Goal: Information Seeking & Learning: Learn about a topic

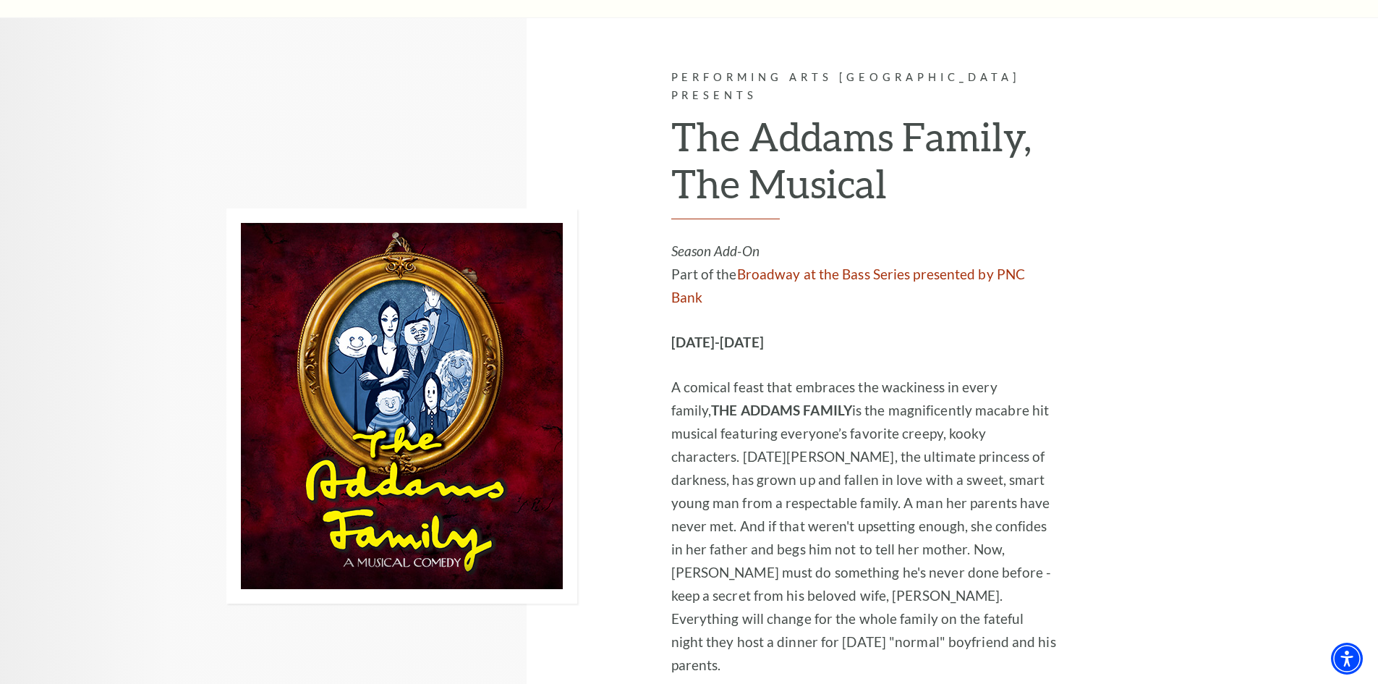
scroll to position [2676, 0]
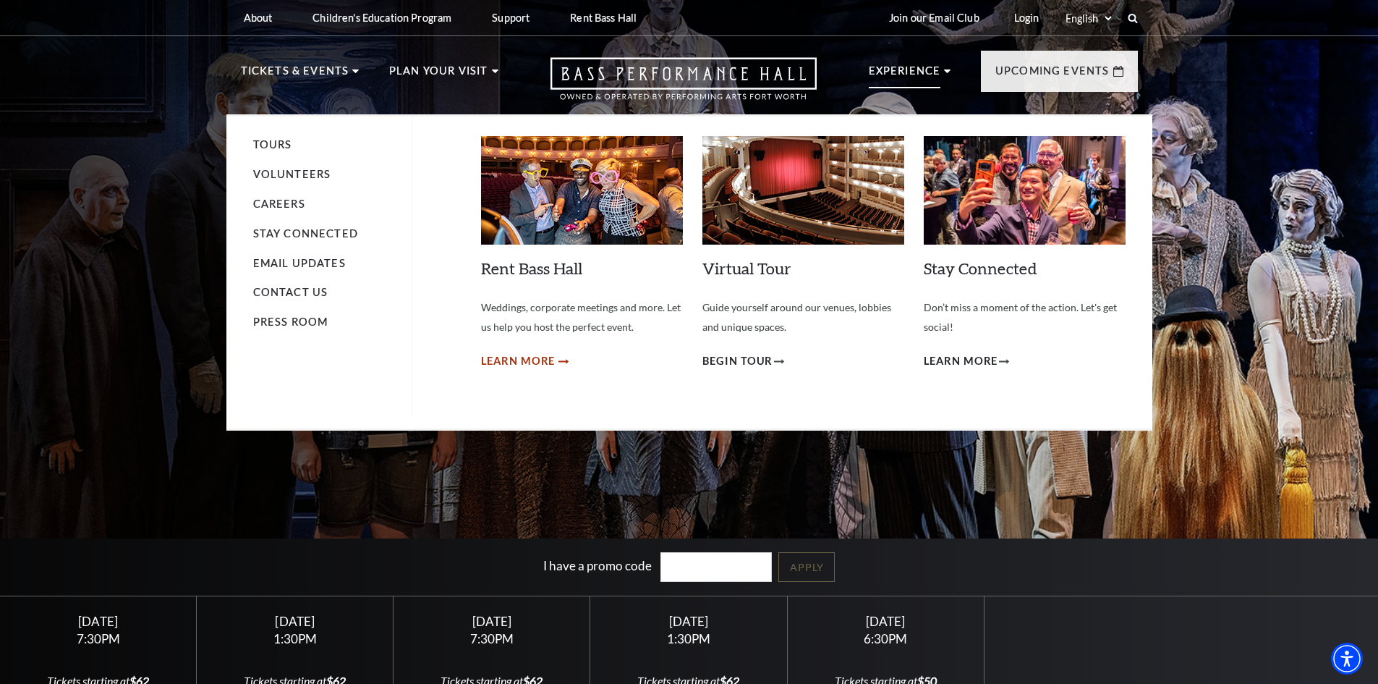
click at [523, 366] on span "Learn More" at bounding box center [518, 361] width 75 height 18
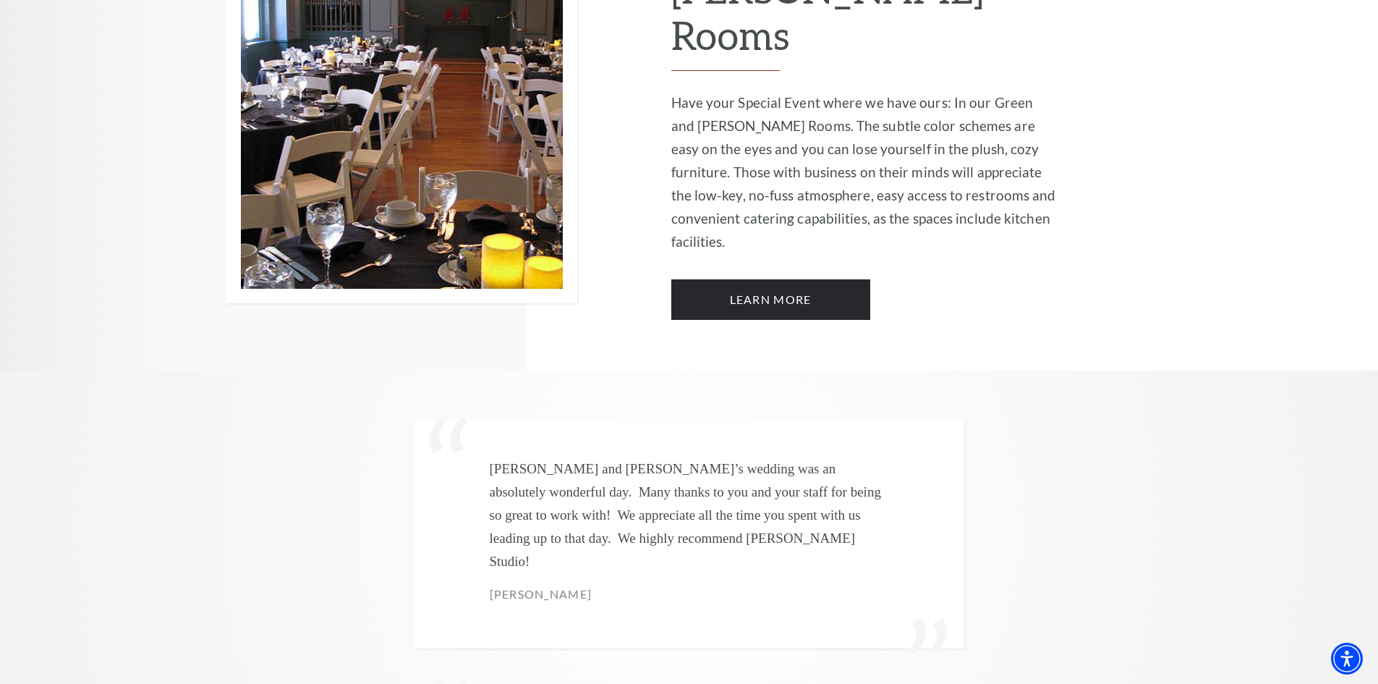
scroll to position [3614, 0]
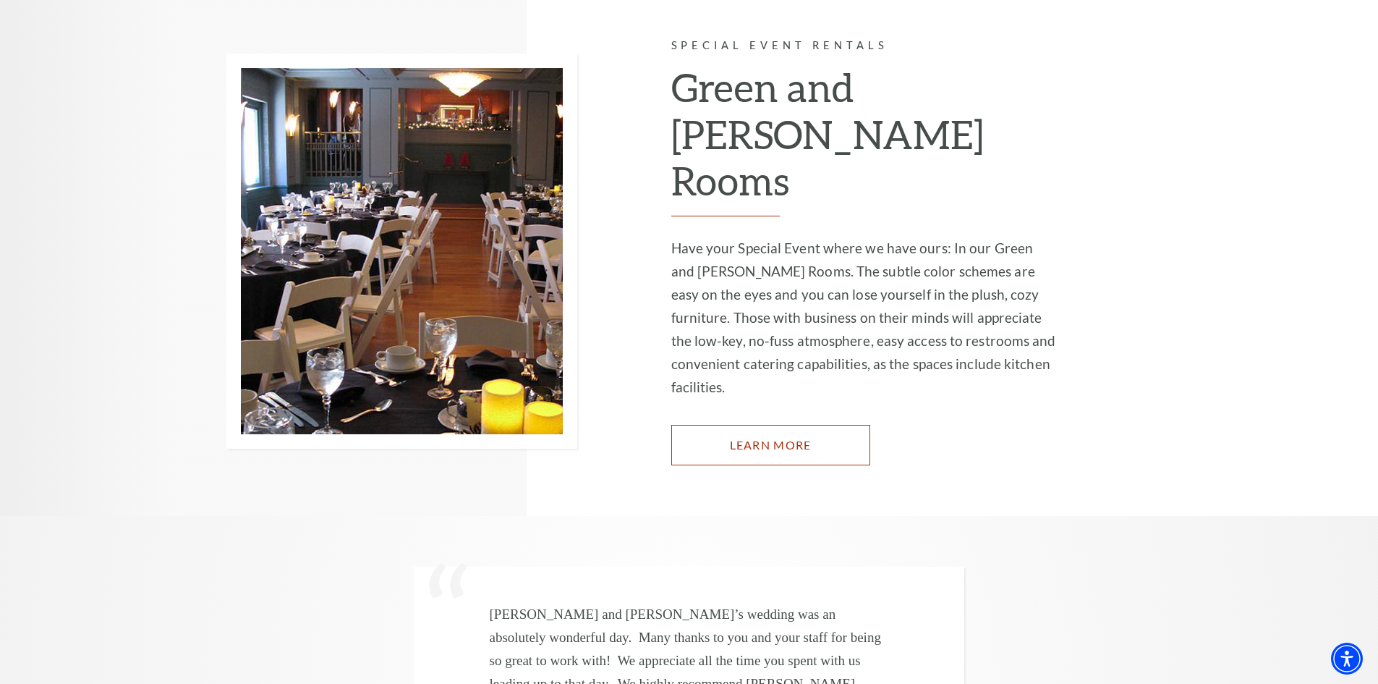
click at [783, 425] on link "Learn More" at bounding box center [770, 445] width 199 height 41
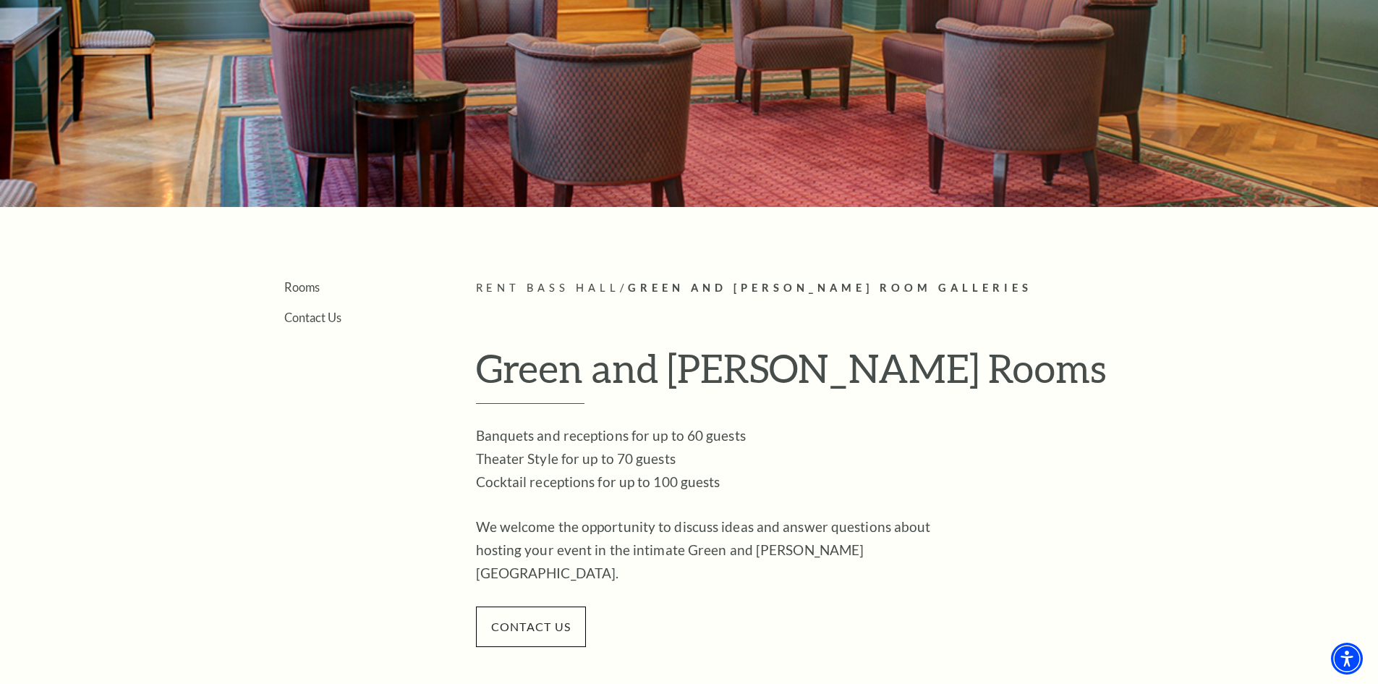
scroll to position [217, 0]
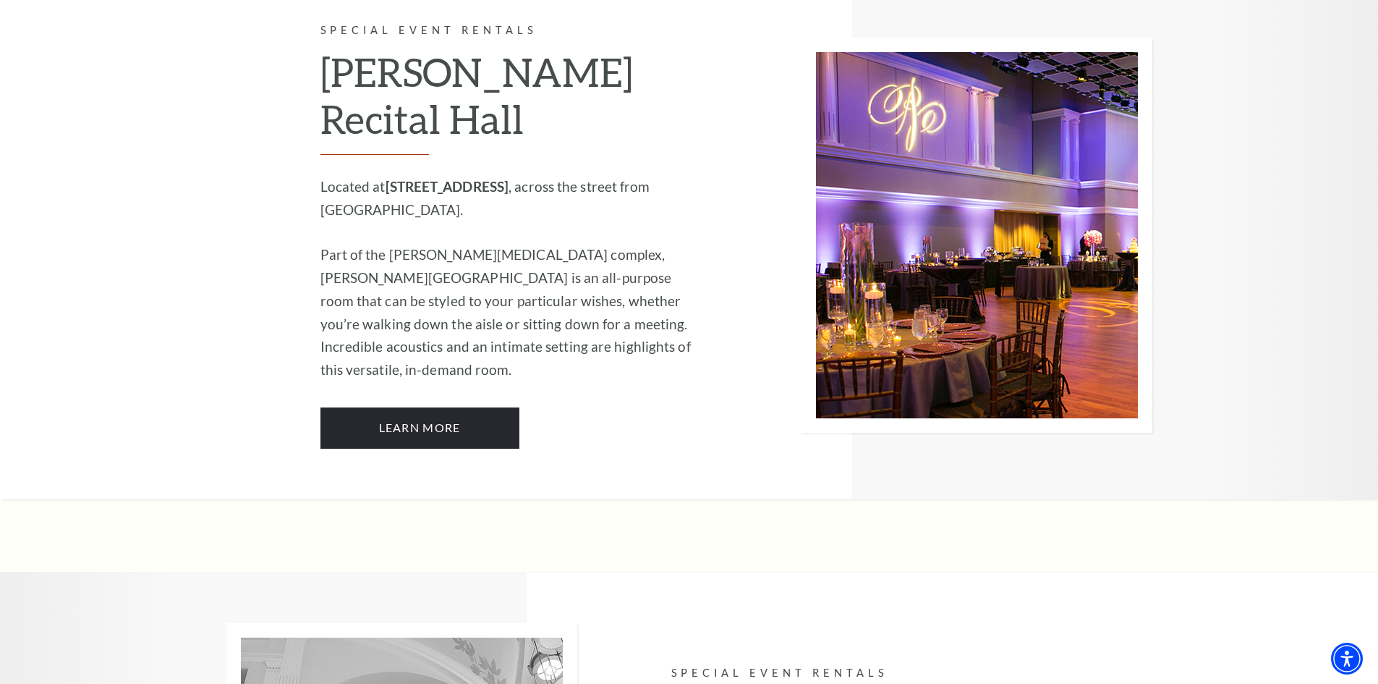
scroll to position [1892, 0]
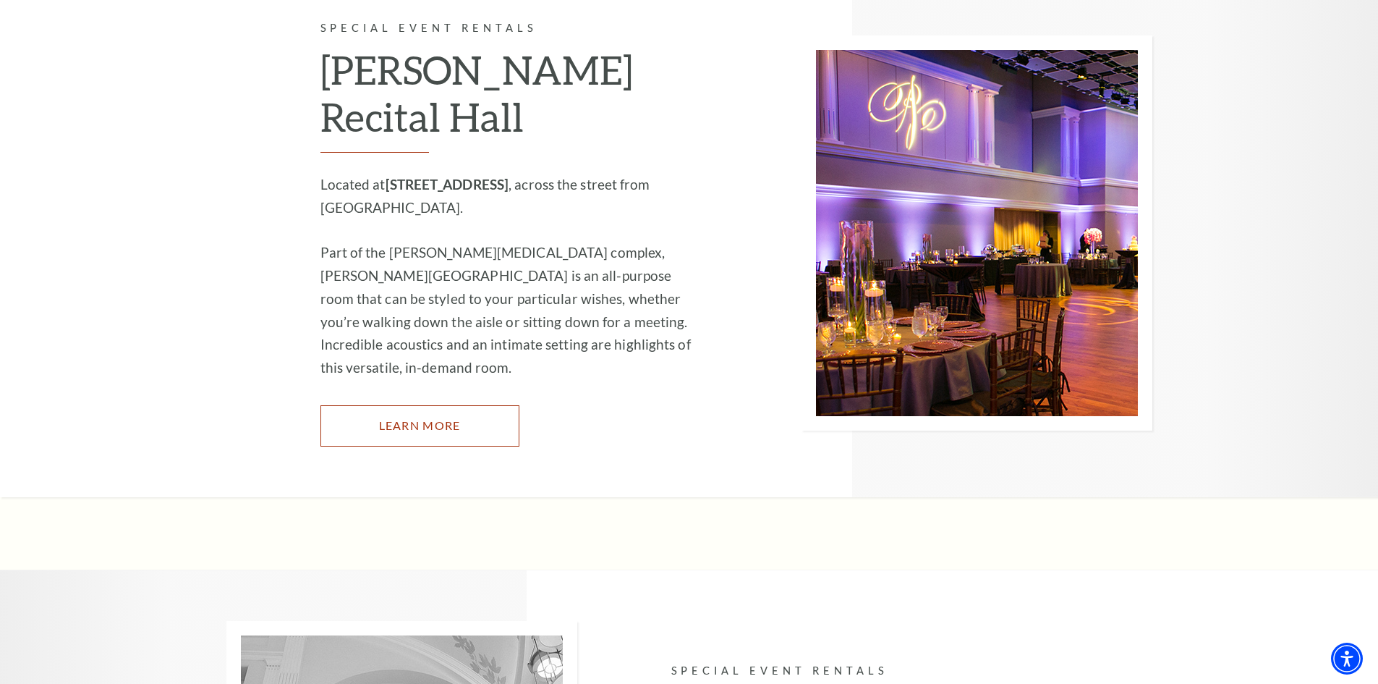
click at [402, 405] on link "Learn More" at bounding box center [419, 425] width 199 height 41
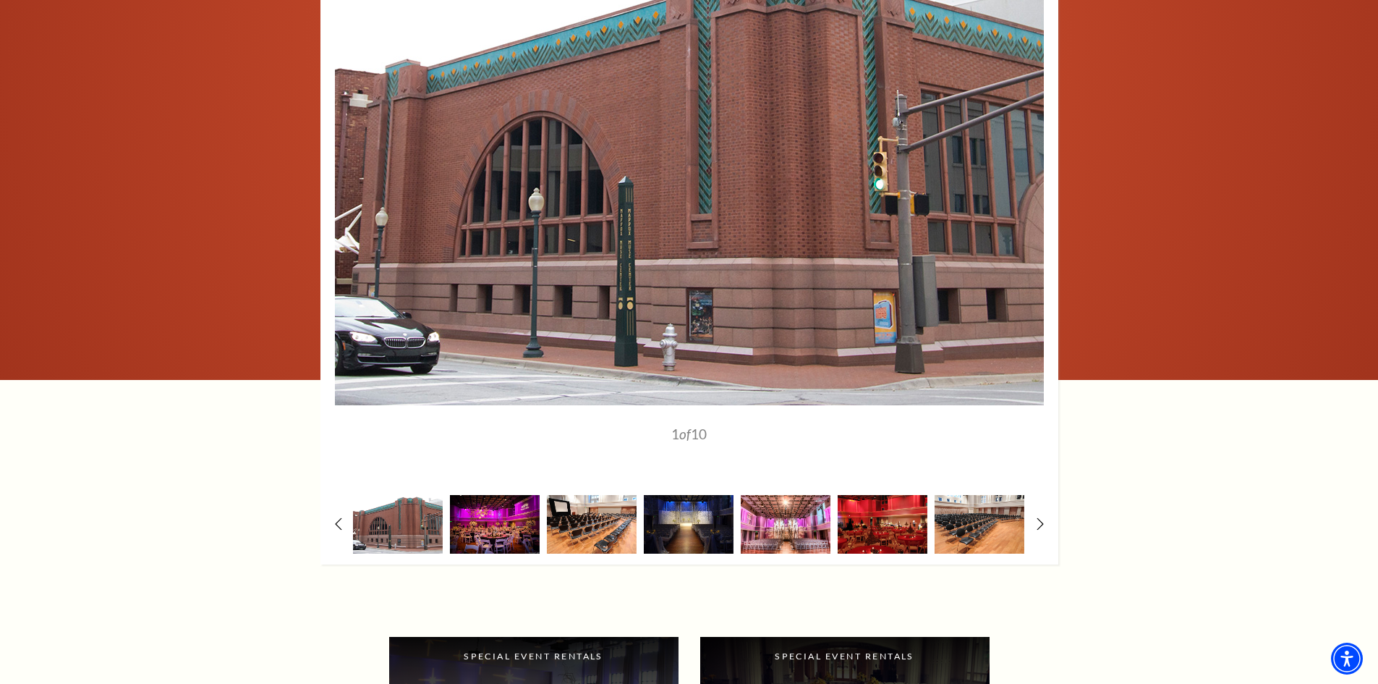
scroll to position [1951, 0]
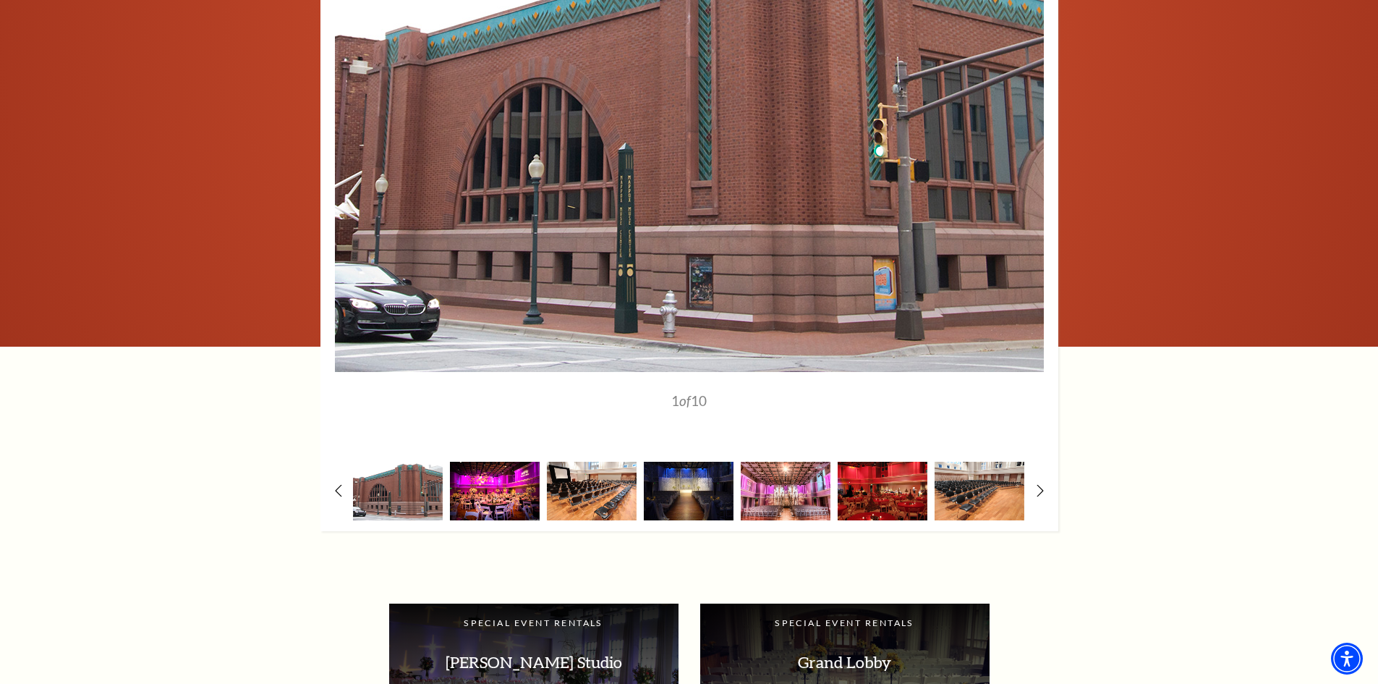
click at [493, 490] on img at bounding box center [495, 490] width 90 height 59
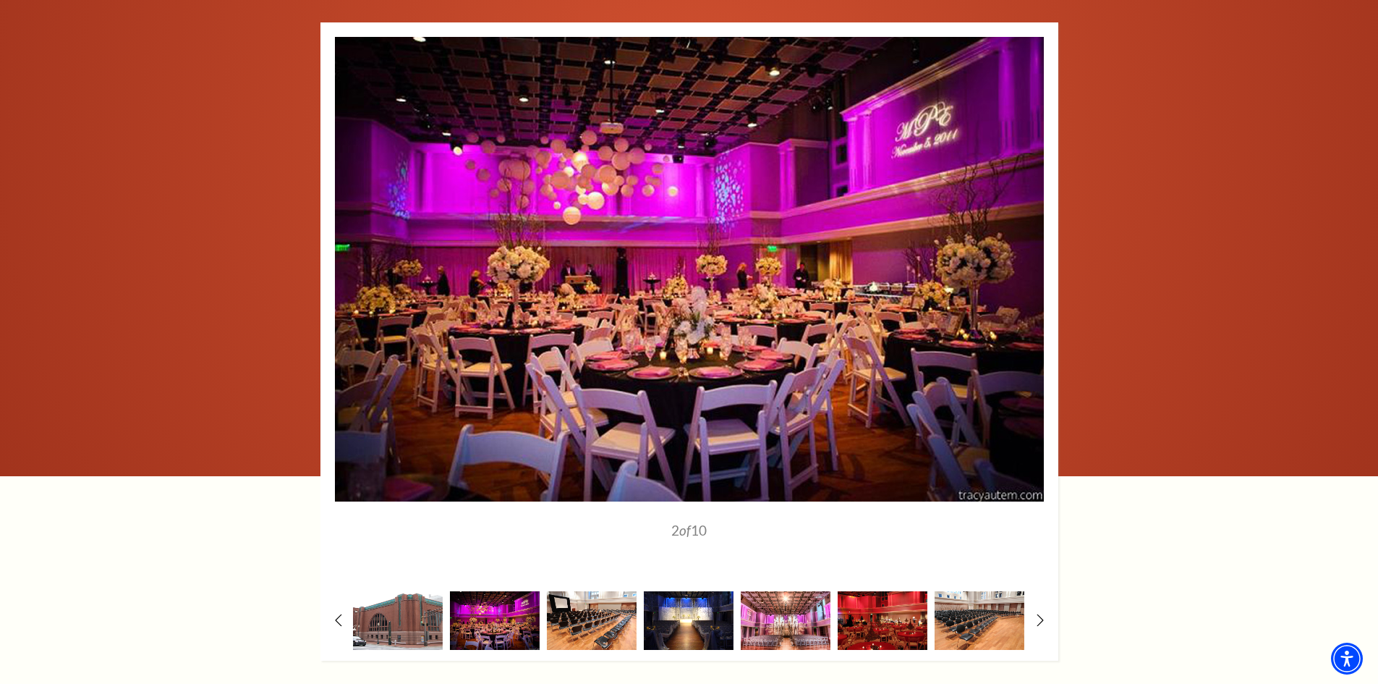
scroll to position [1806, 0]
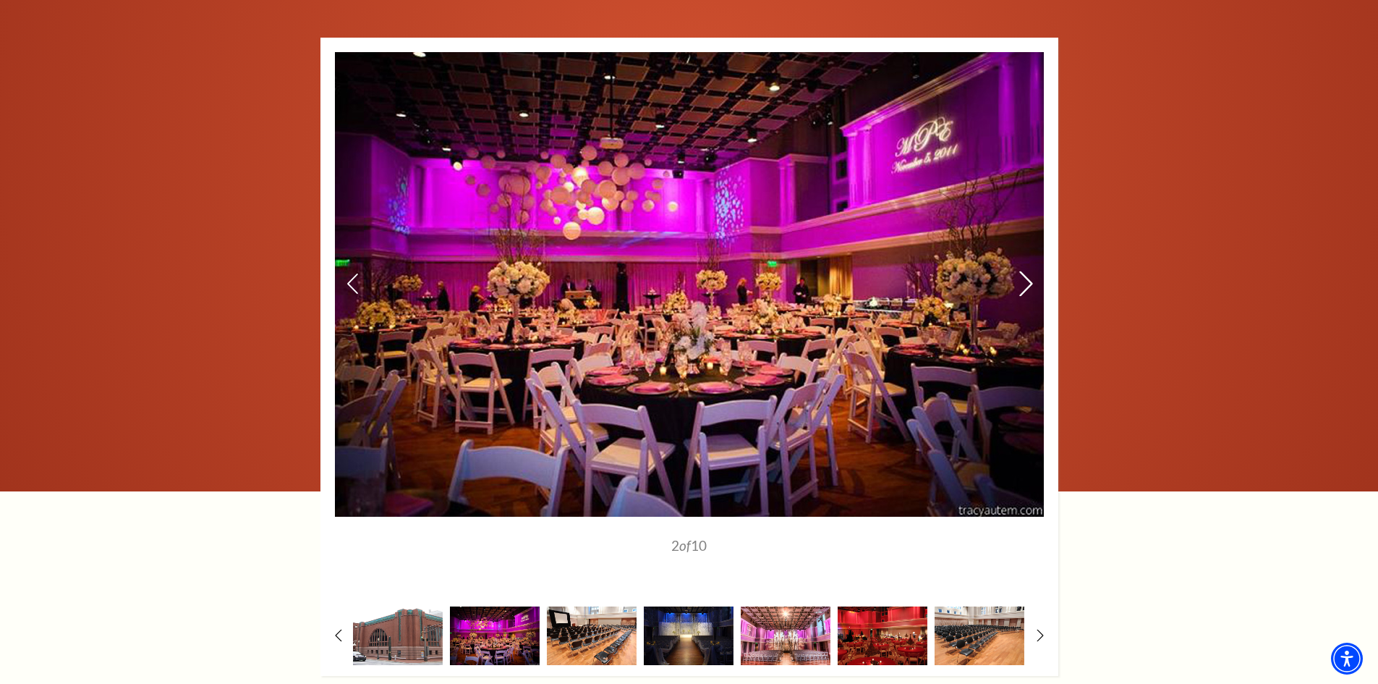
click at [1020, 282] on icon at bounding box center [1025, 283] width 15 height 25
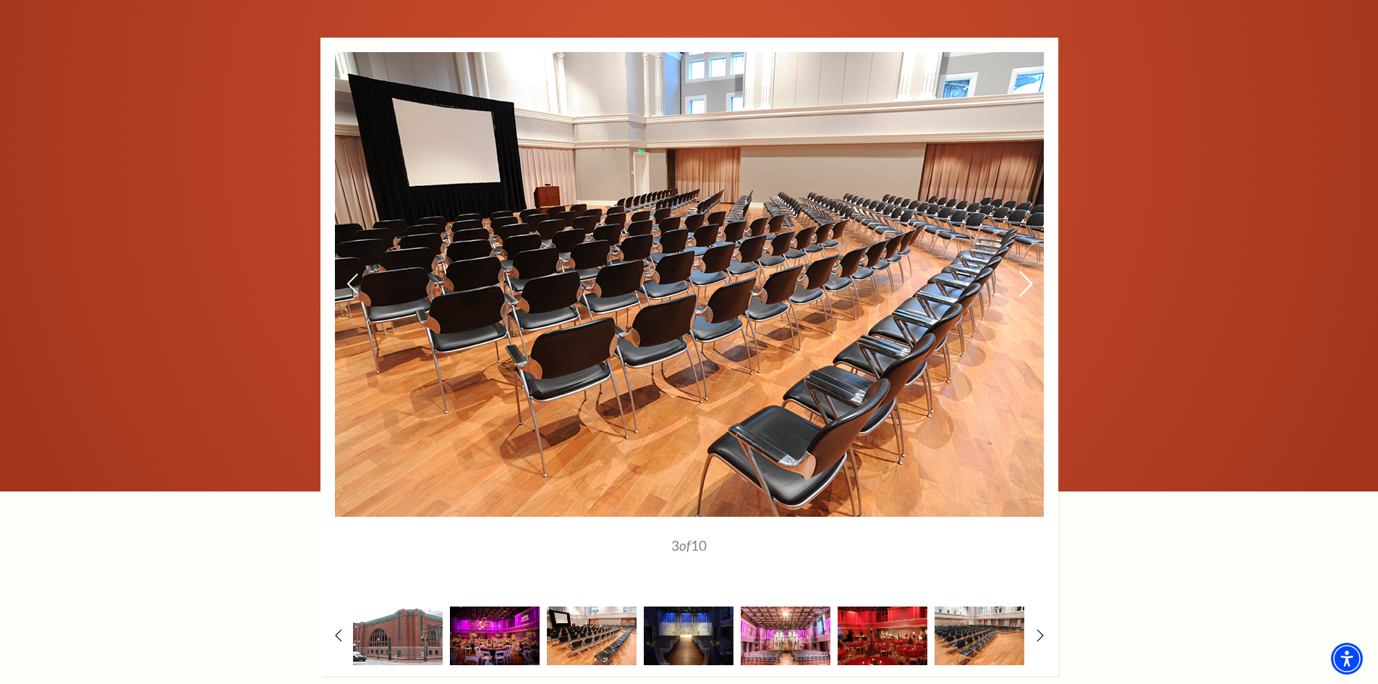
click at [1020, 282] on icon at bounding box center [1025, 283] width 15 height 25
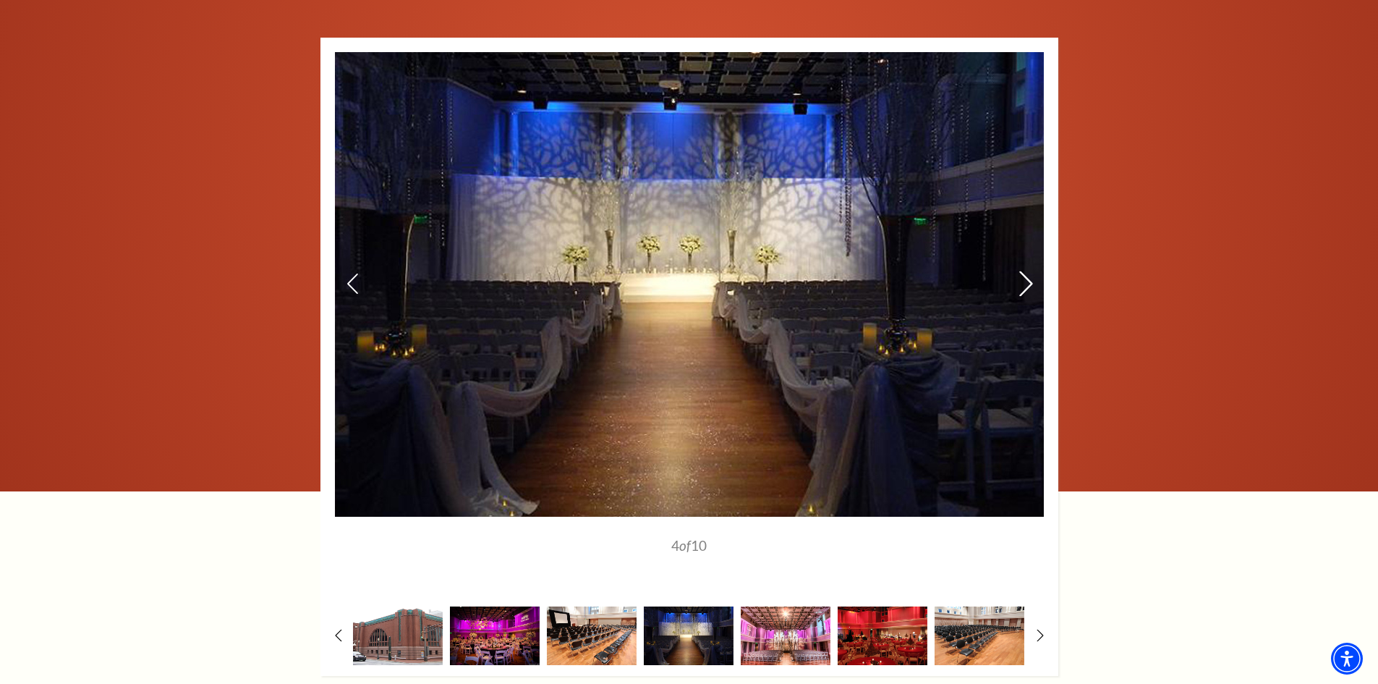
click at [1020, 282] on icon at bounding box center [1025, 283] width 15 height 25
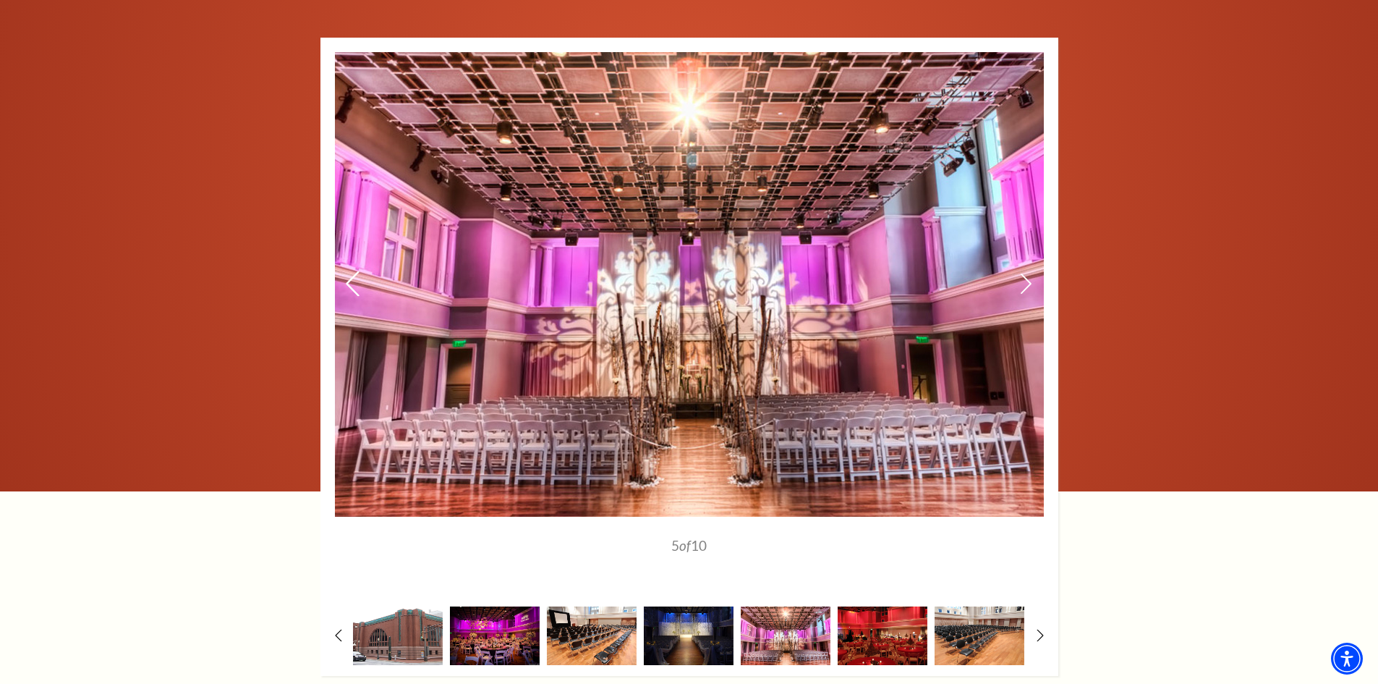
click at [349, 284] on use at bounding box center [352, 283] width 13 height 25
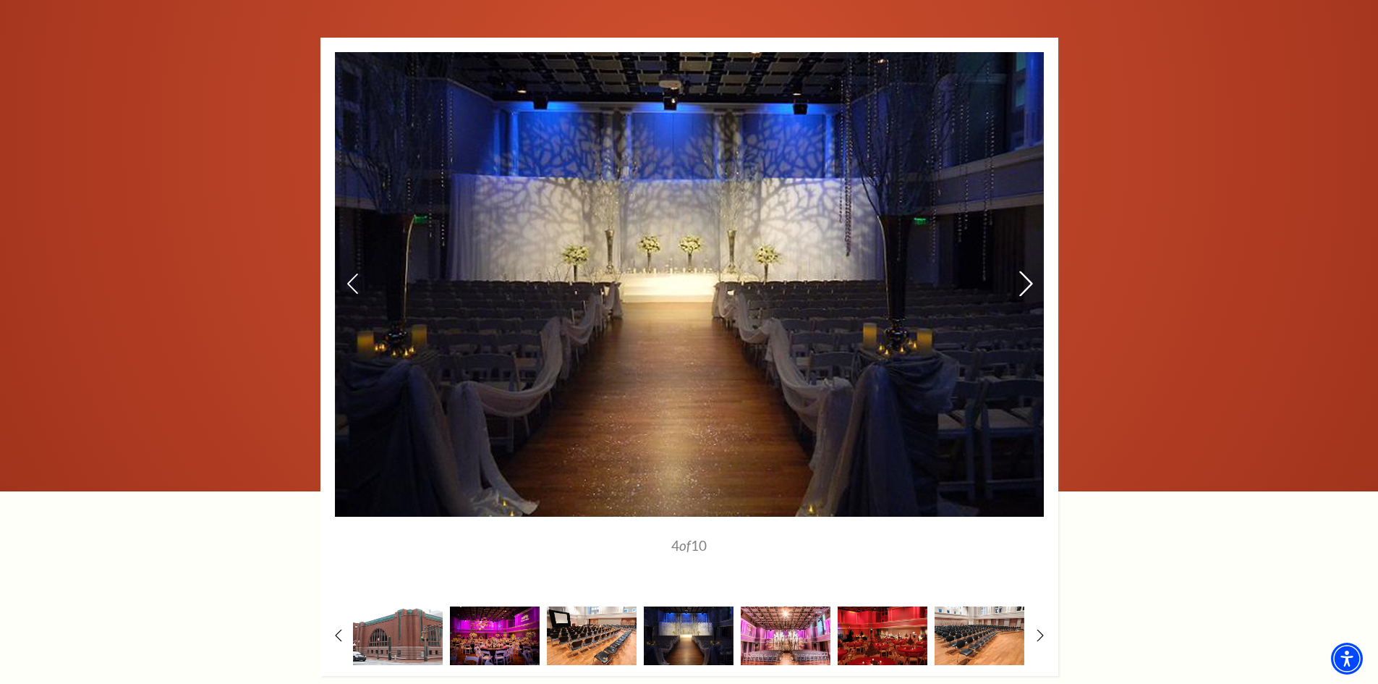
click at [1023, 283] on icon at bounding box center [1025, 283] width 15 height 25
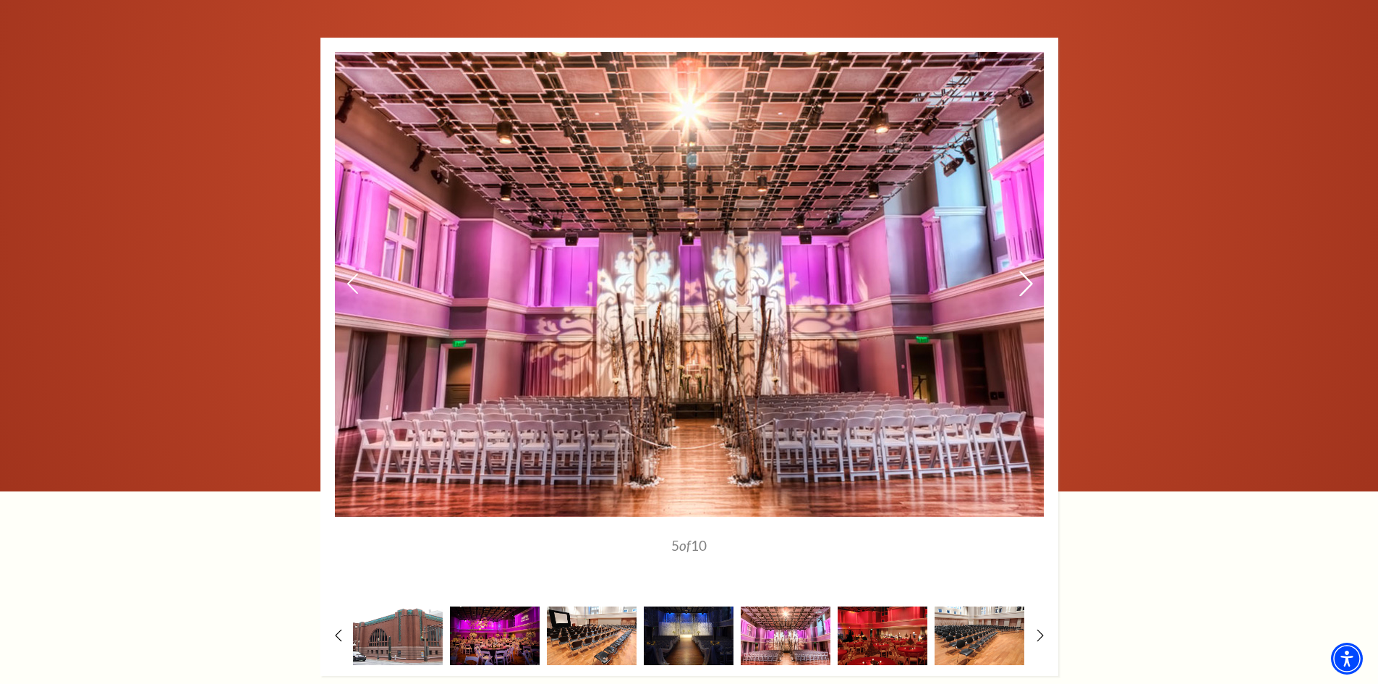
click at [1023, 283] on icon at bounding box center [1025, 283] width 15 height 25
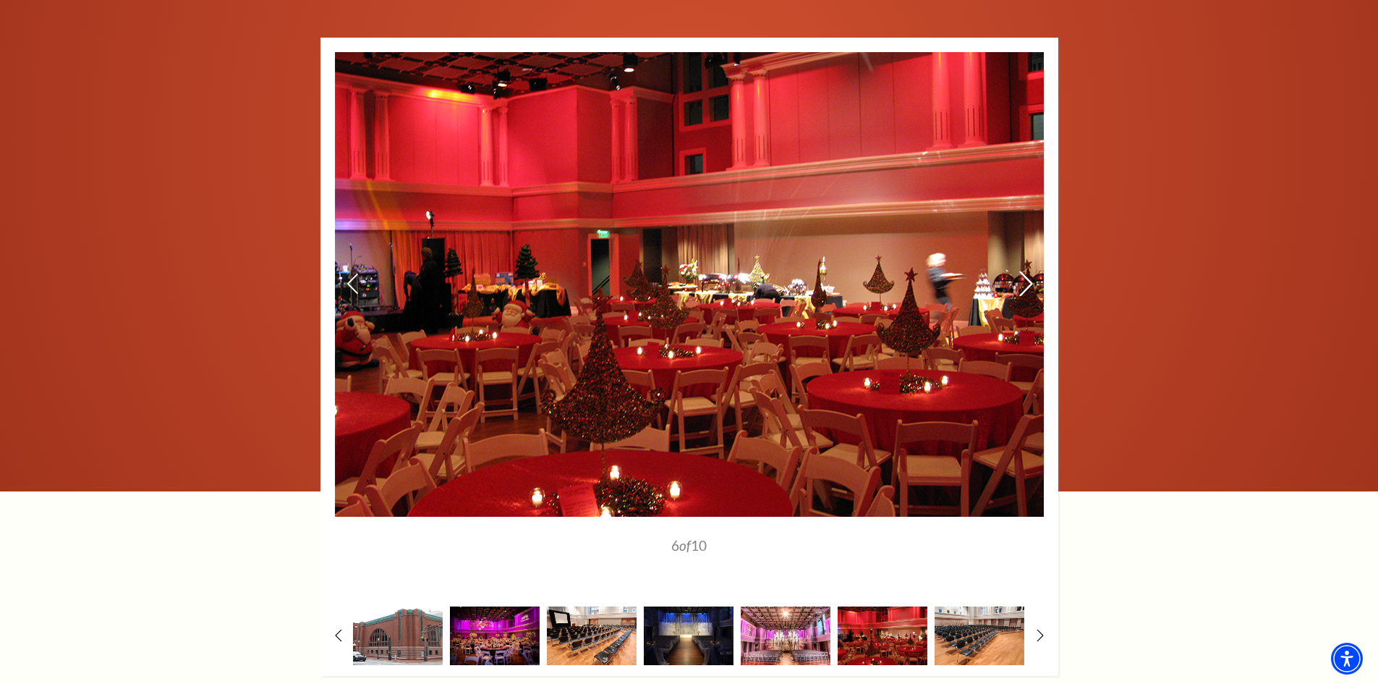
click at [1023, 283] on icon at bounding box center [1025, 283] width 15 height 25
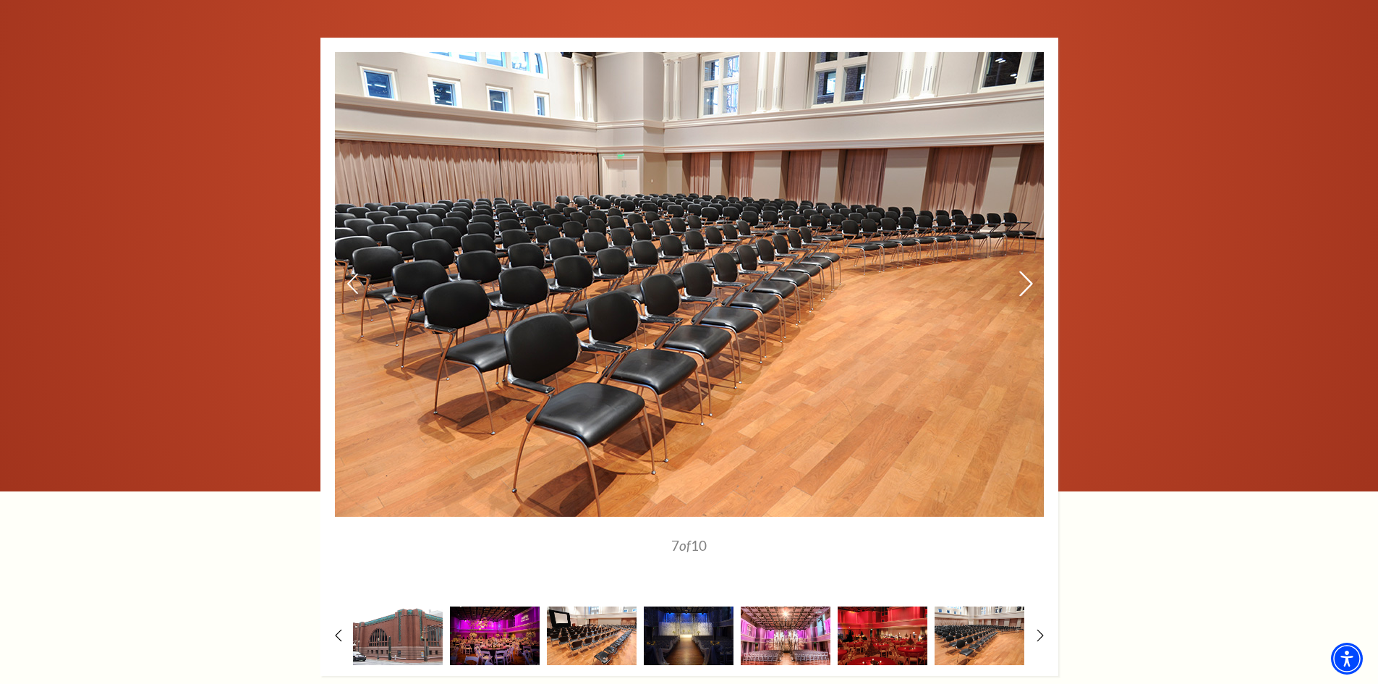
click at [1023, 283] on icon at bounding box center [1025, 283] width 15 height 25
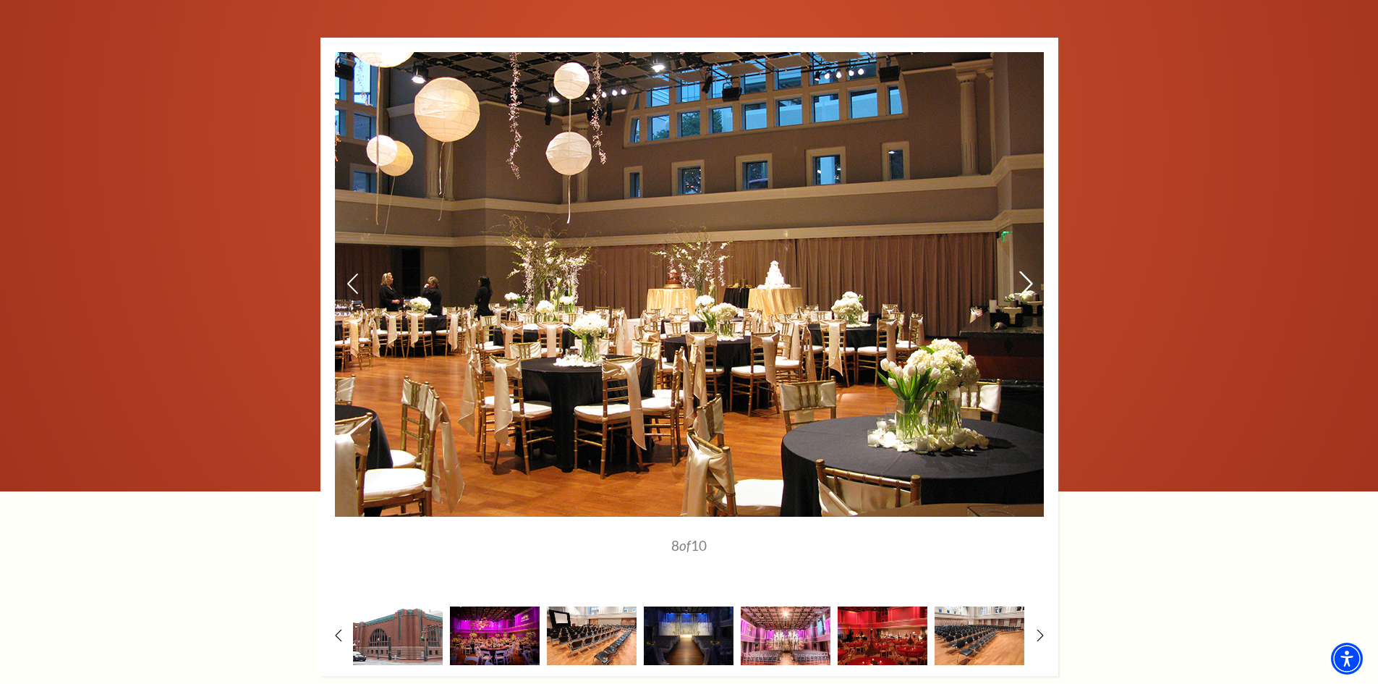
click at [1023, 283] on icon at bounding box center [1025, 283] width 15 height 25
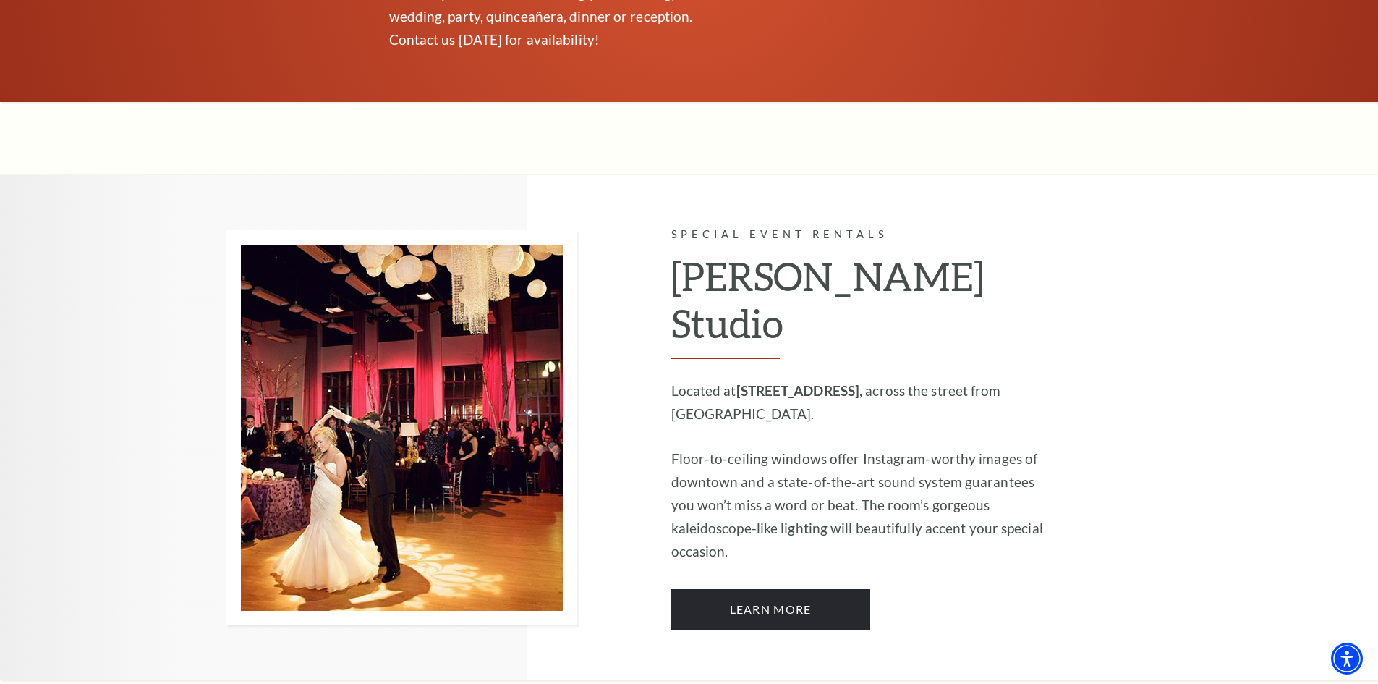
scroll to position [1241, 0]
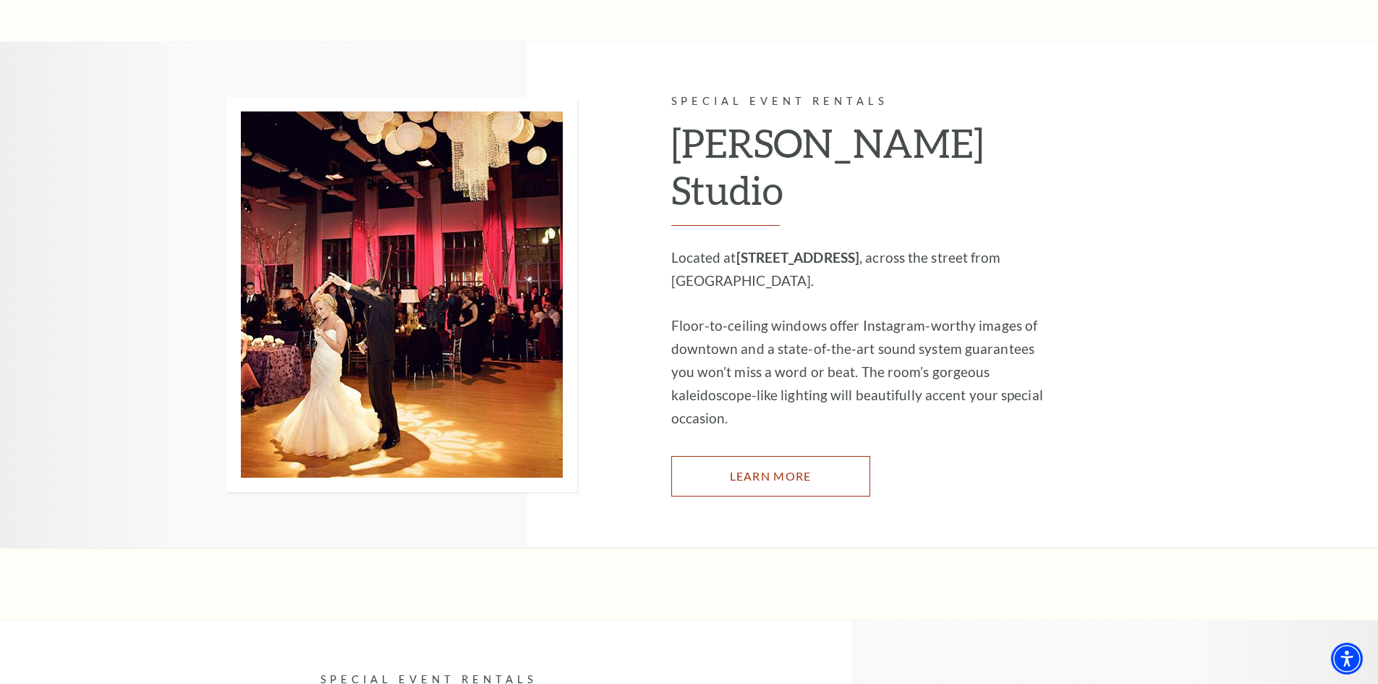
click at [694, 456] on link "Learn More" at bounding box center [770, 476] width 199 height 41
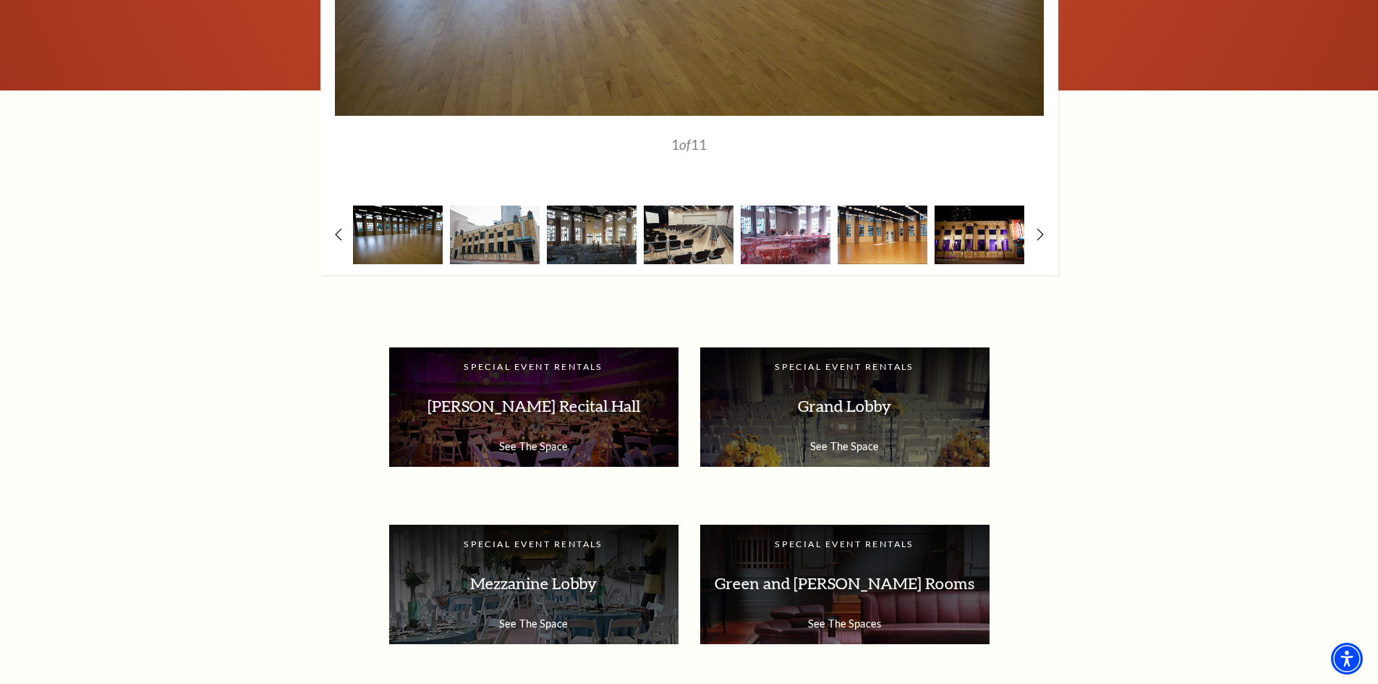
scroll to position [2242, 0]
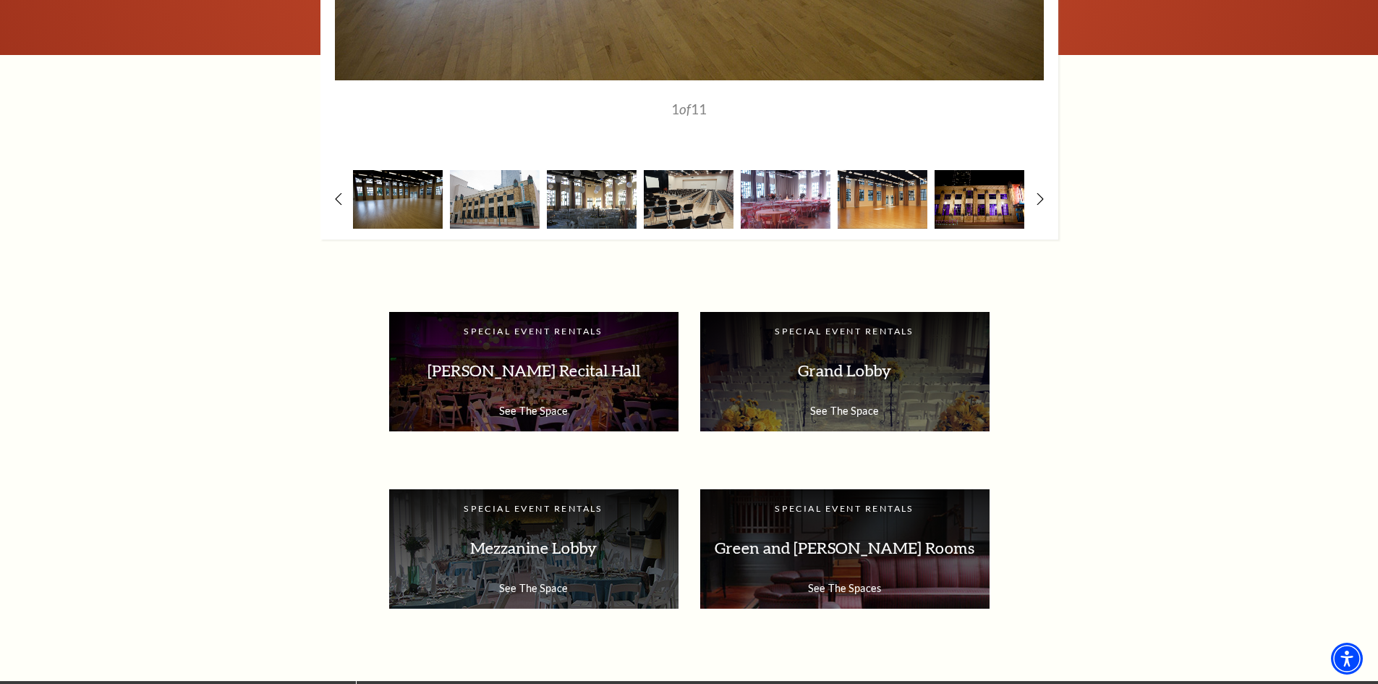
click at [580, 203] on img at bounding box center [592, 199] width 90 height 59
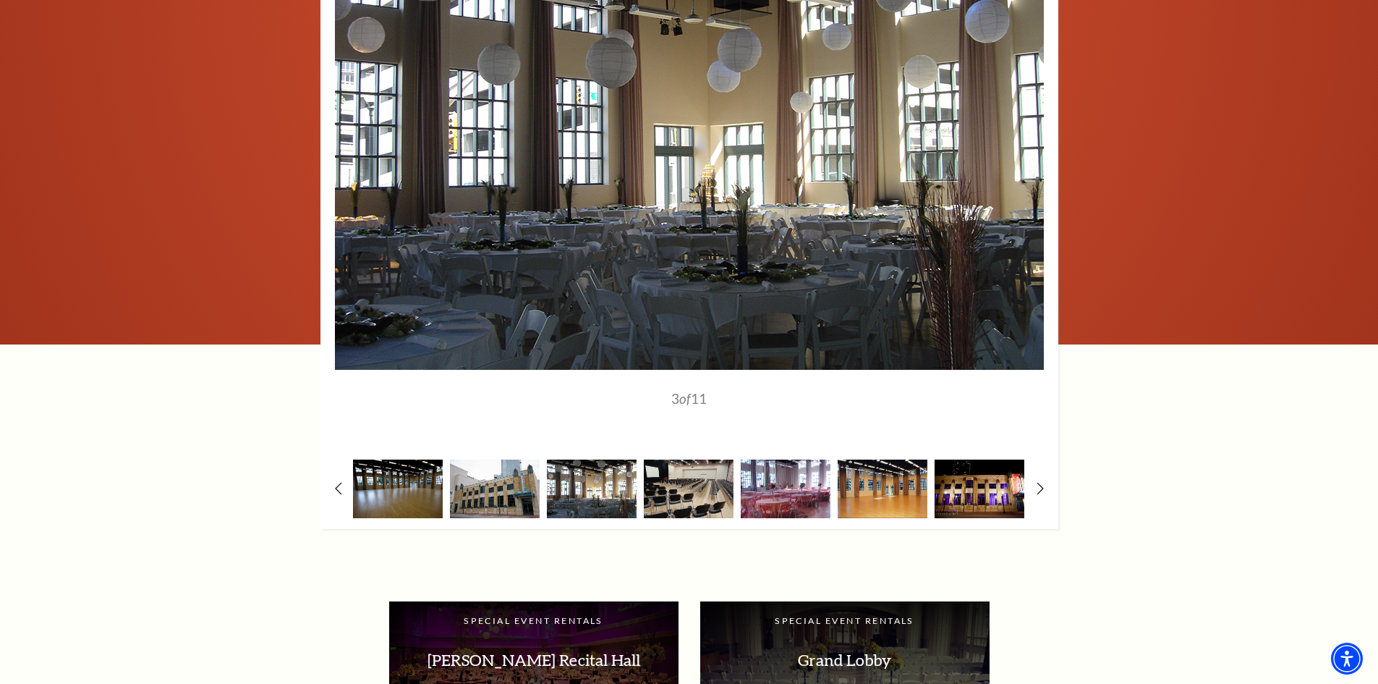
scroll to position [2025, 0]
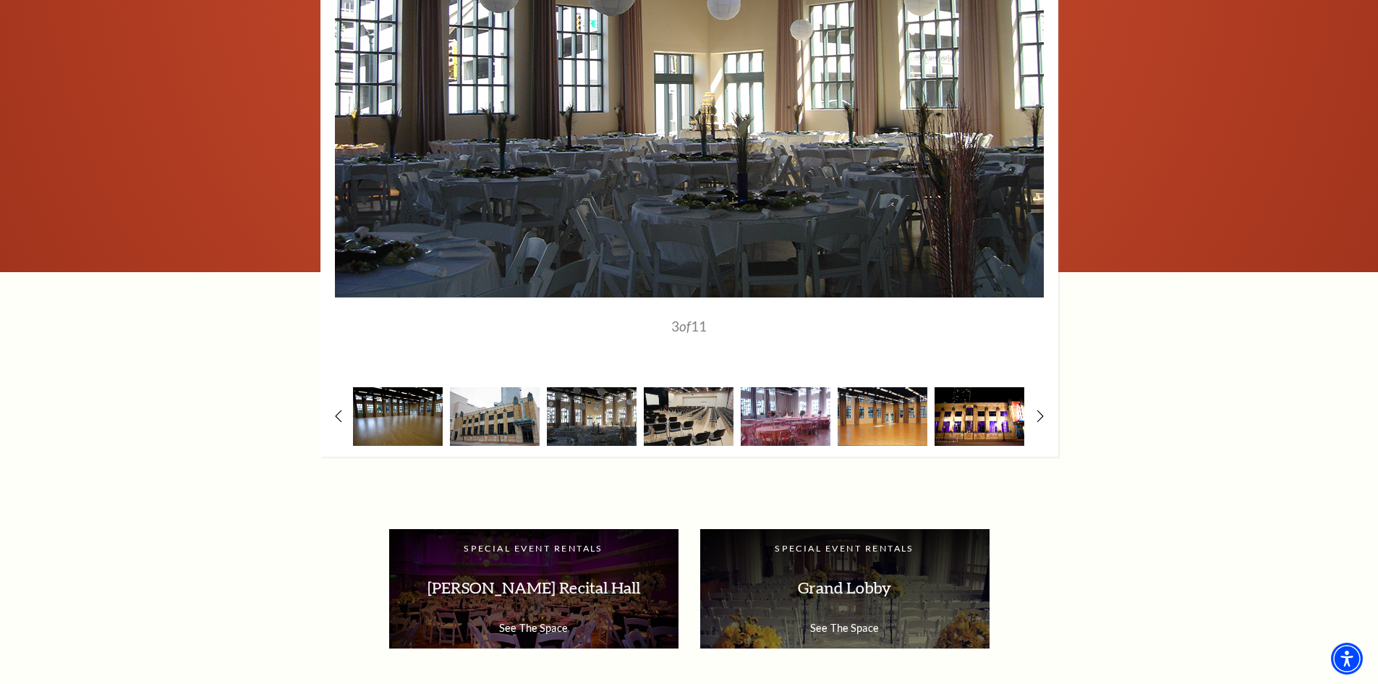
click at [999, 407] on img at bounding box center [980, 416] width 90 height 59
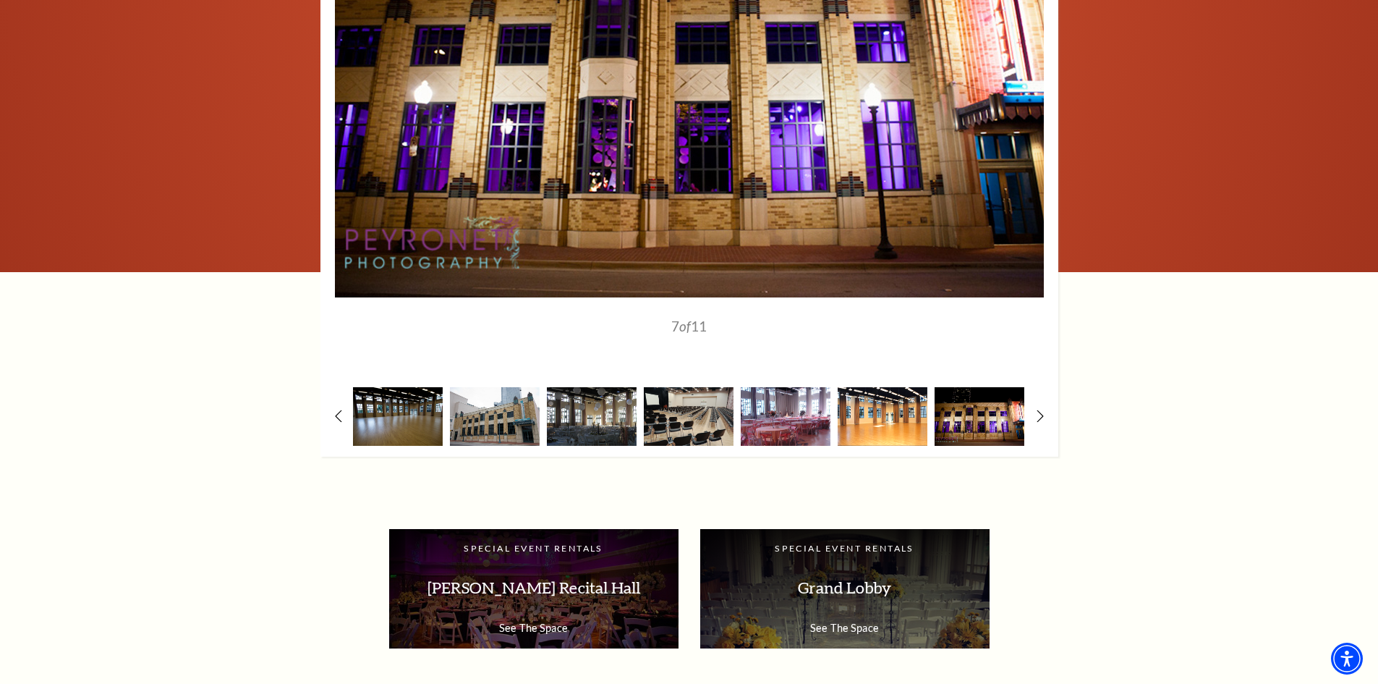
click at [907, 416] on img at bounding box center [883, 416] width 90 height 59
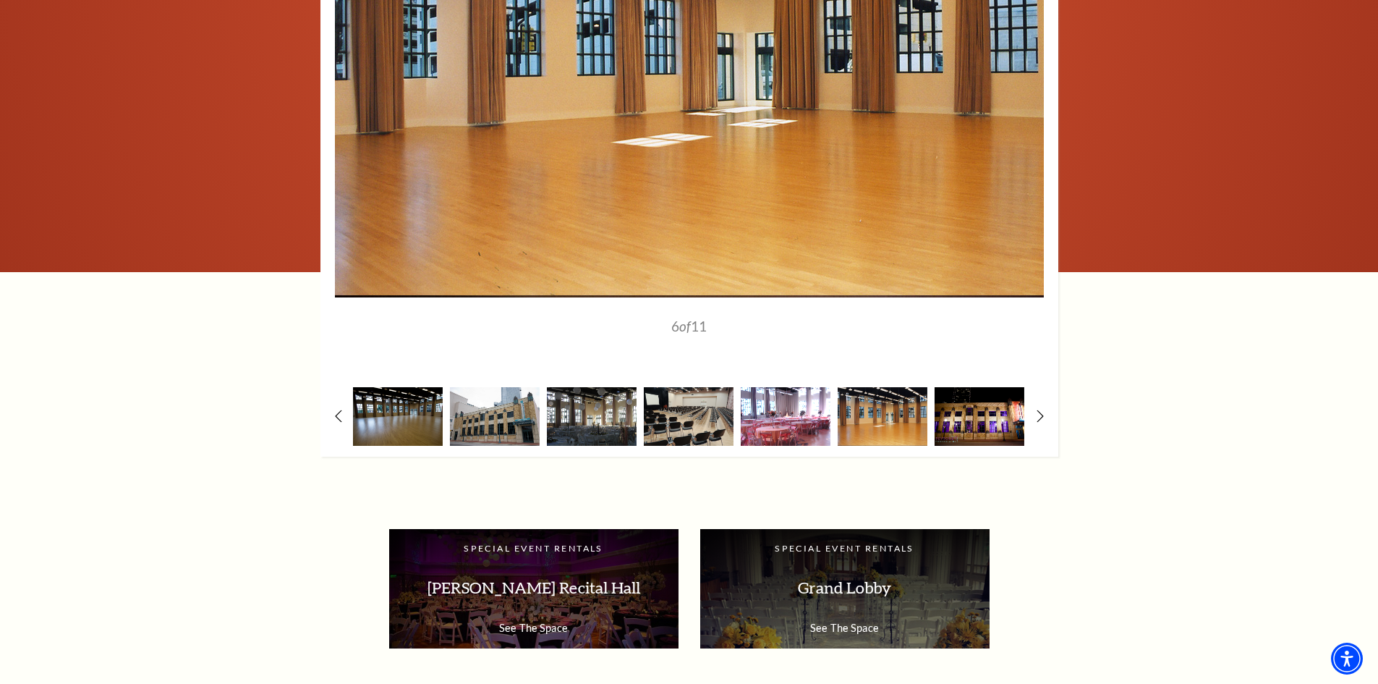
click at [778, 413] on img at bounding box center [786, 416] width 90 height 59
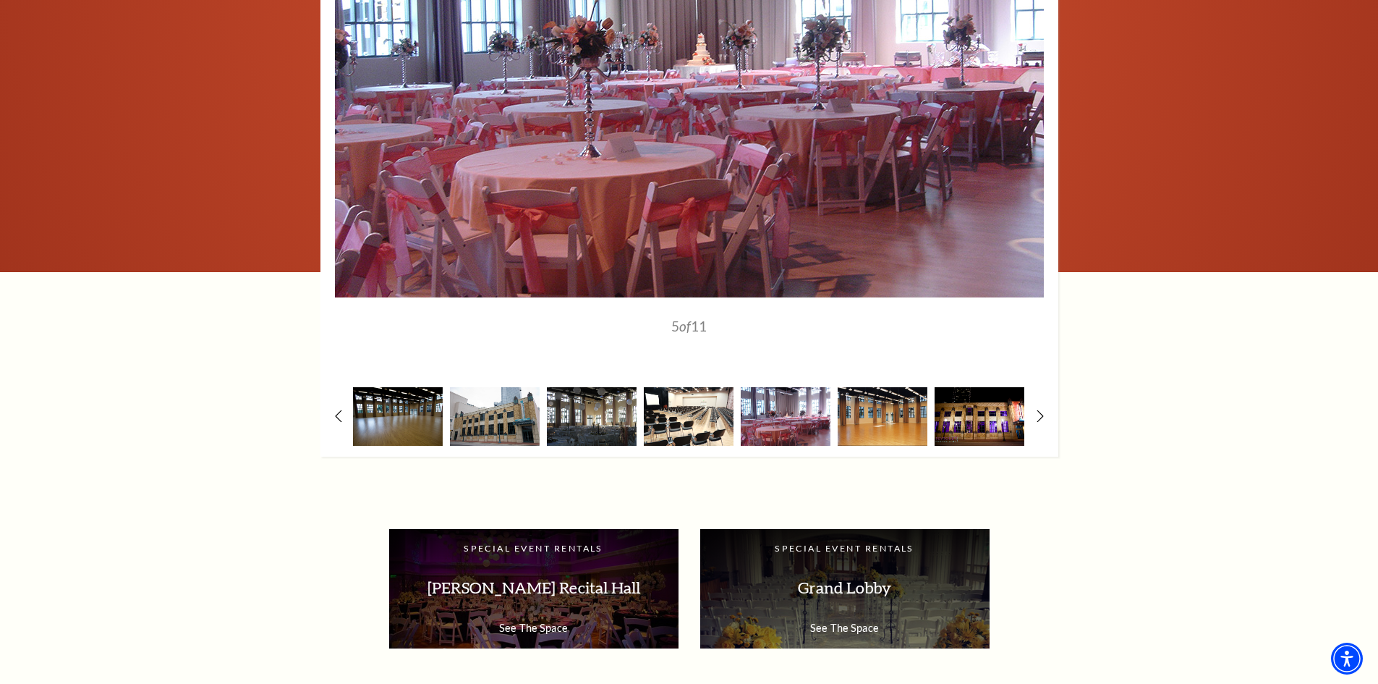
click at [723, 406] on img at bounding box center [689, 416] width 90 height 59
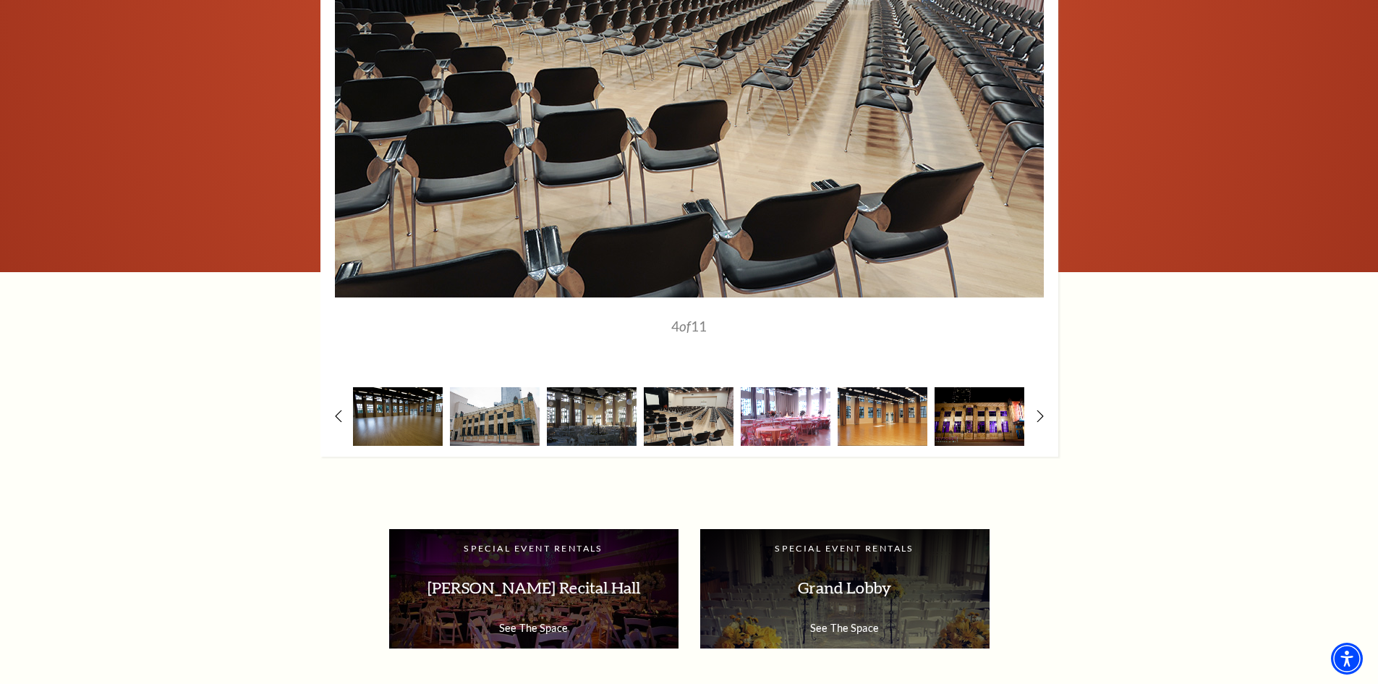
click at [809, 412] on img at bounding box center [786, 416] width 90 height 59
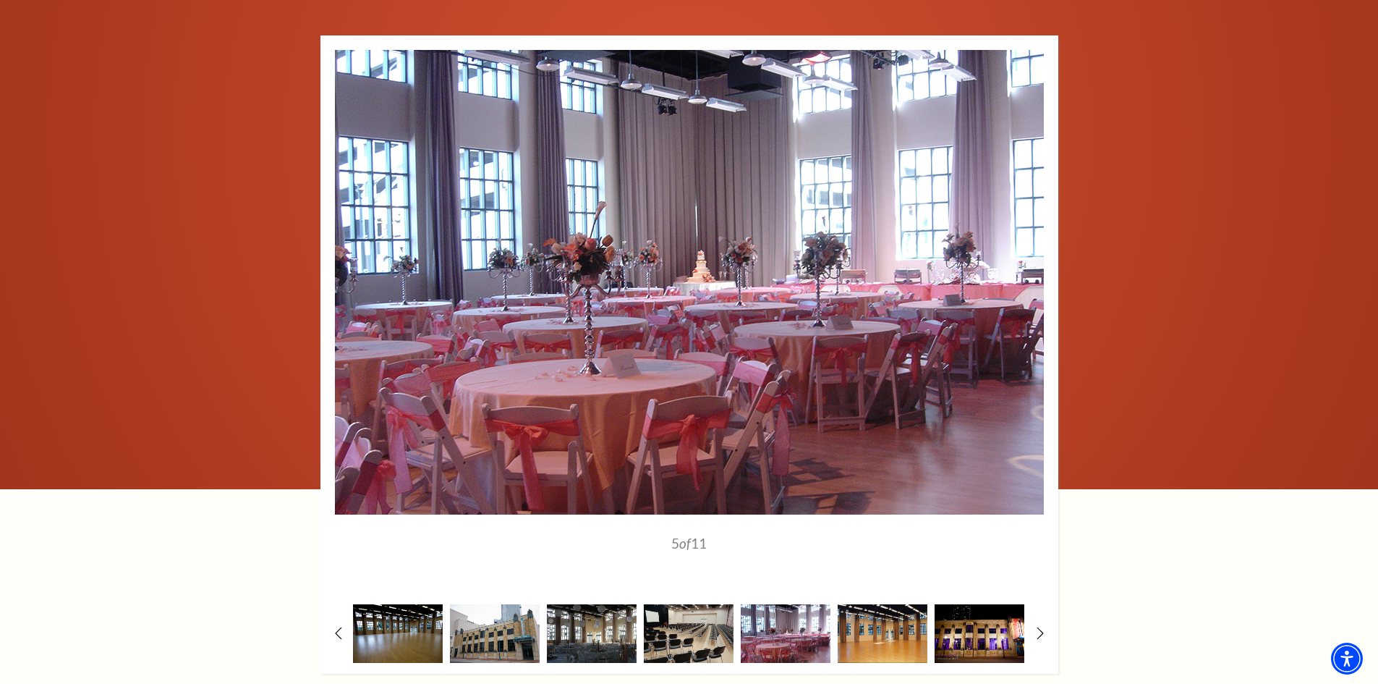
scroll to position [1806, 0]
